Goal: Find specific page/section: Find specific page/section

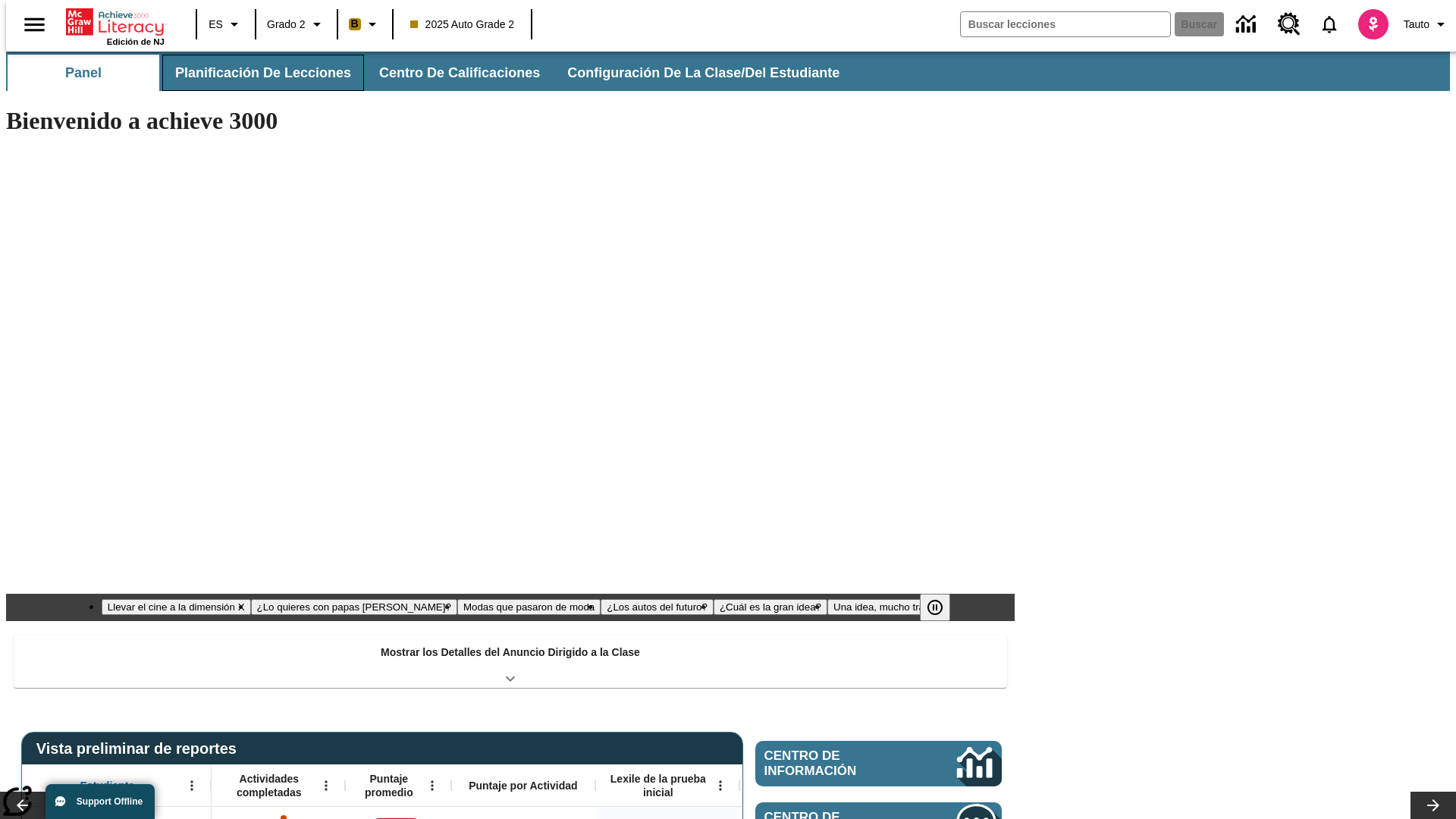
click at [254, 73] on button "Planificación de lecciones" at bounding box center [262, 73] width 202 height 36
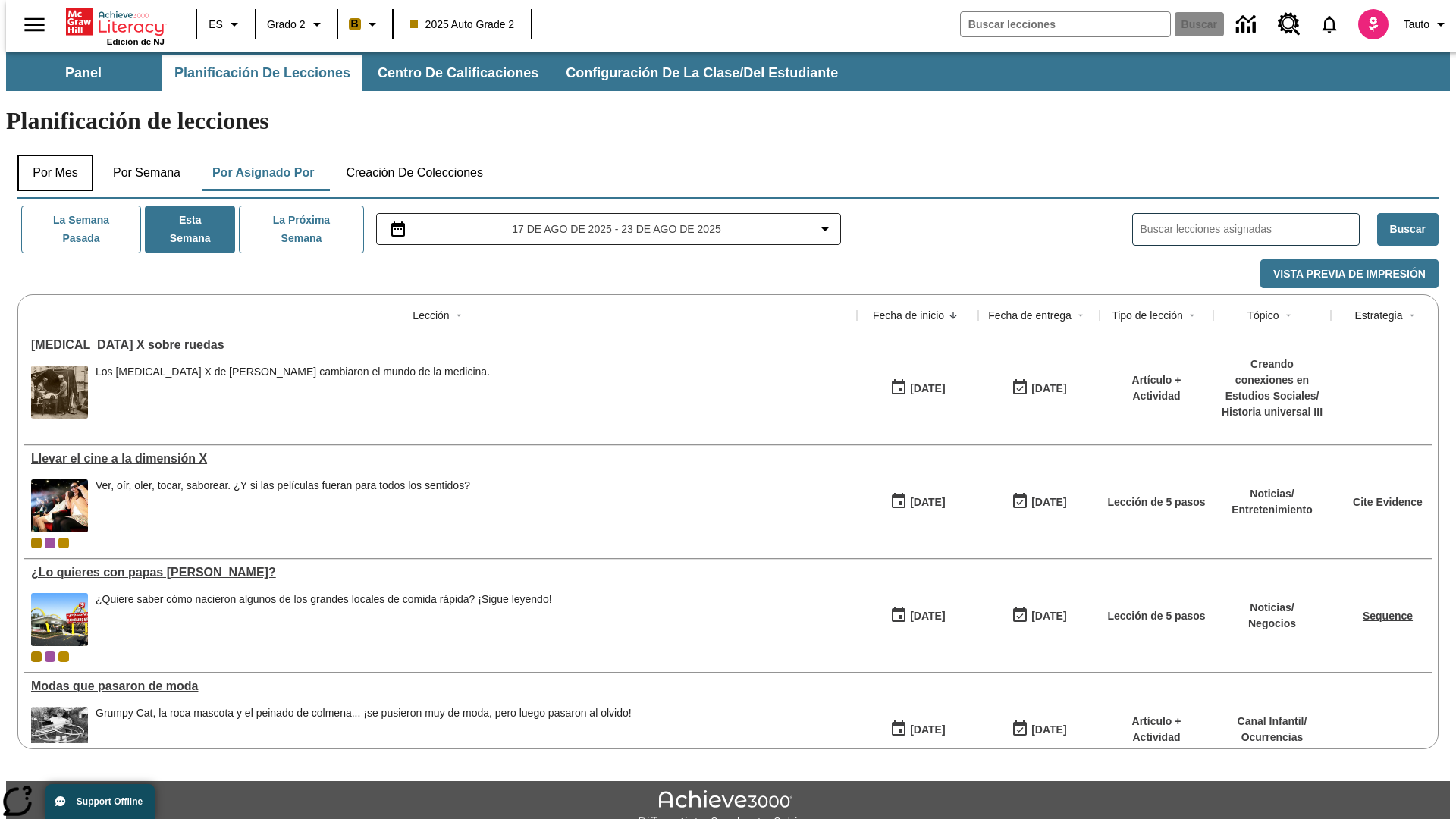
click at [49, 154] on button "Por mes" at bounding box center [56, 172] width 76 height 36
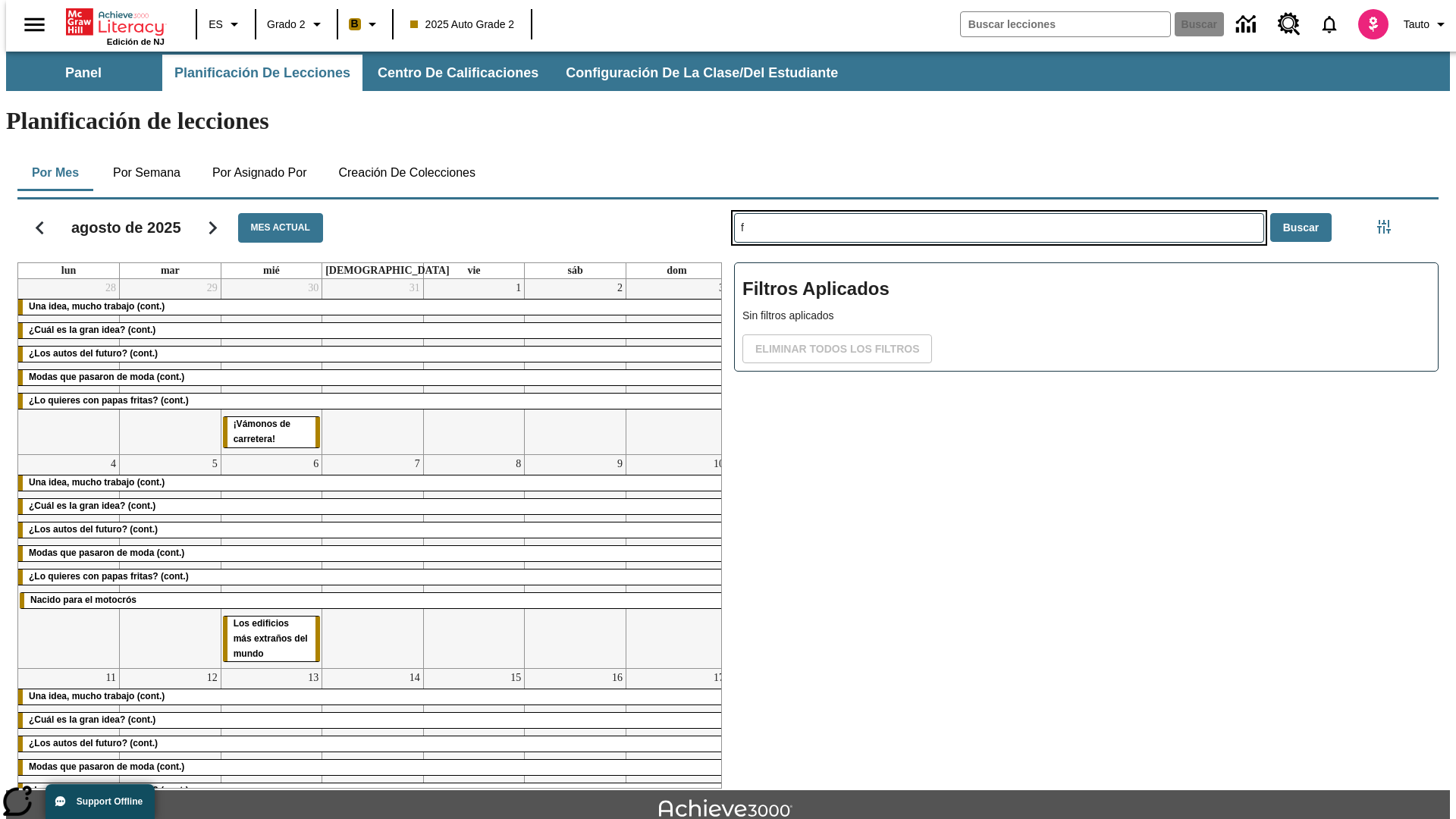
type input "f"
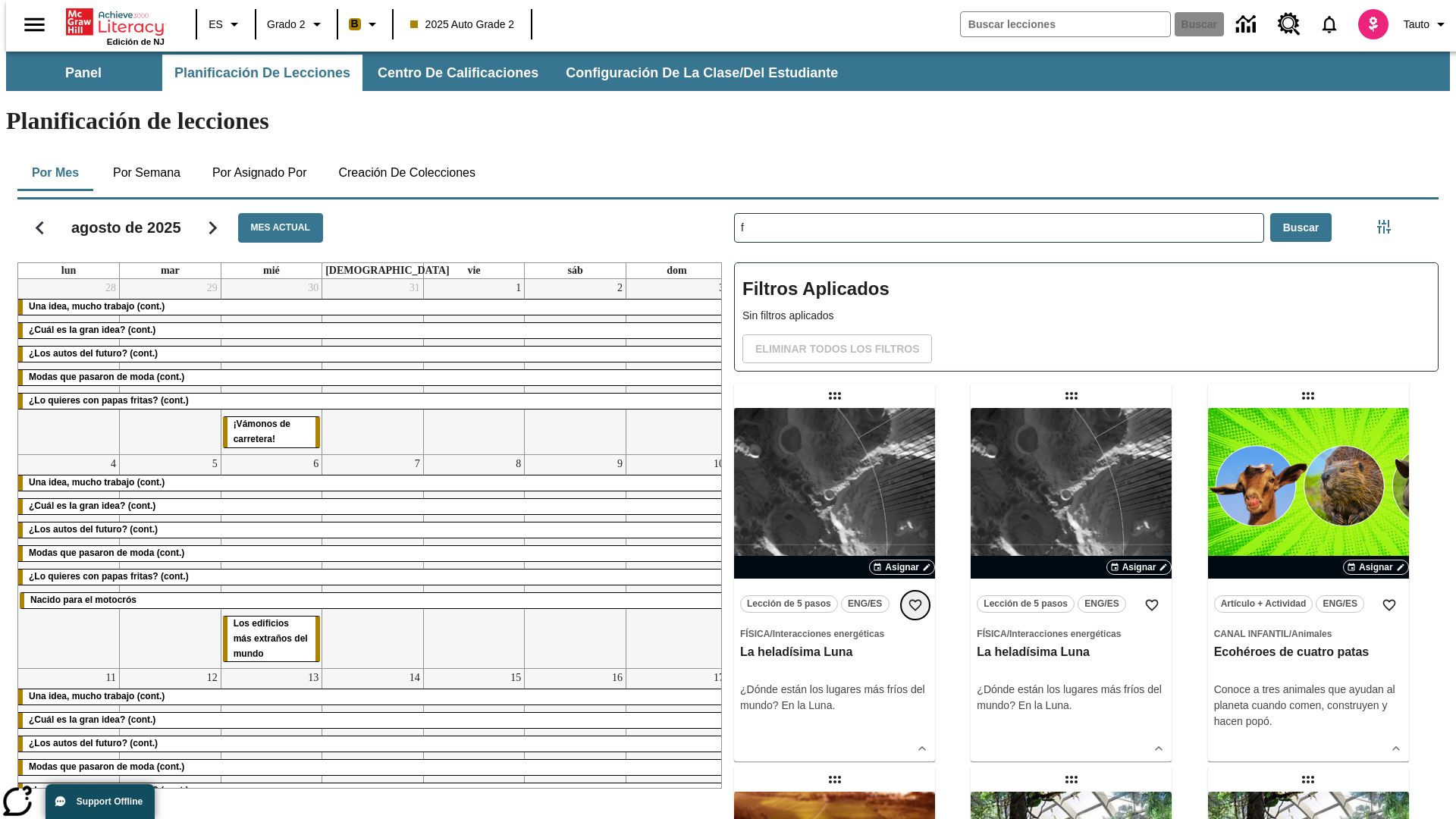
click at [915, 597] on icon "Añadir a mis Favoritas" at bounding box center [915, 605] width 15 height 15
click at [109, 20] on icon "Portada" at bounding box center [116, 22] width 101 height 30
